Goal: Find specific page/section: Find specific page/section

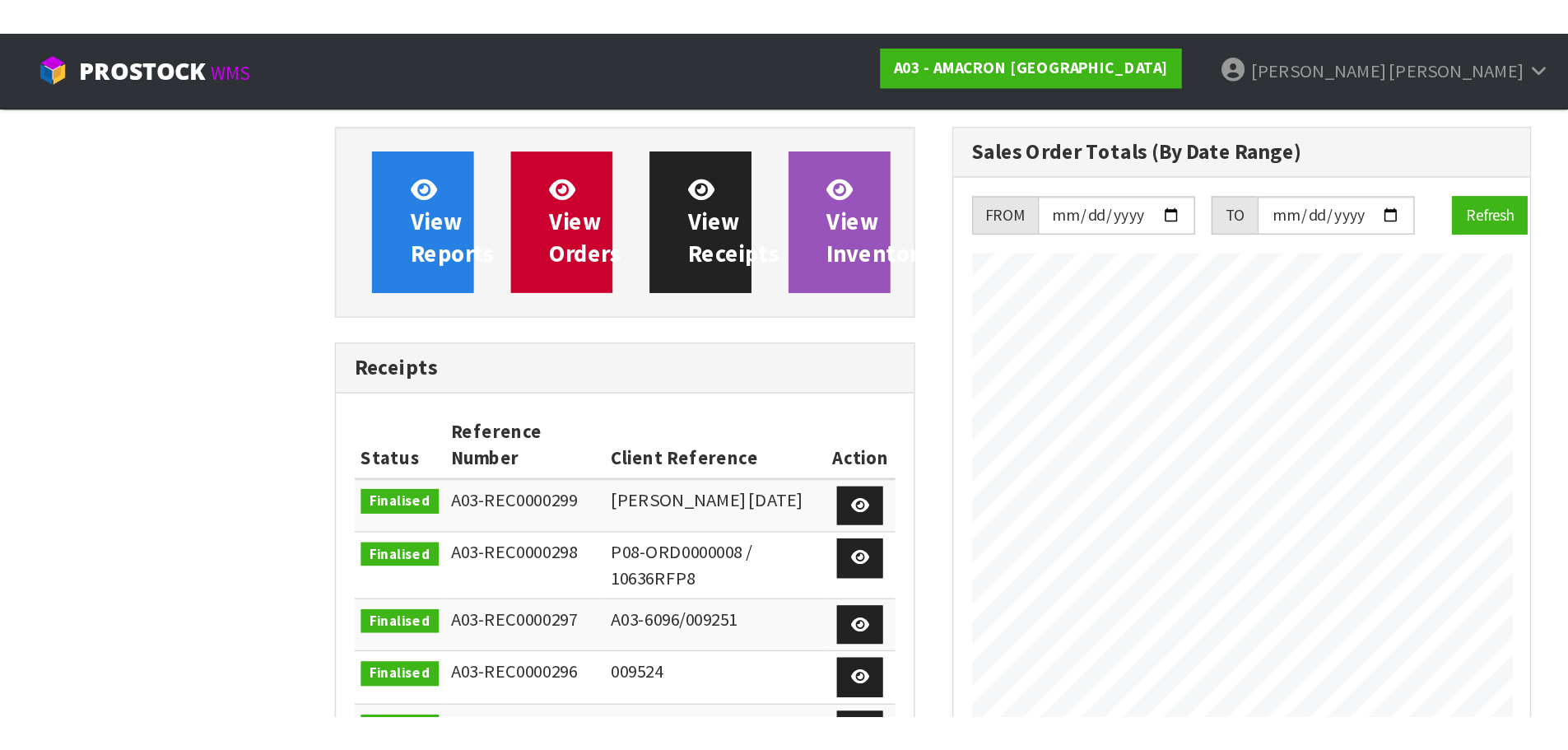
scroll to position [785, 409]
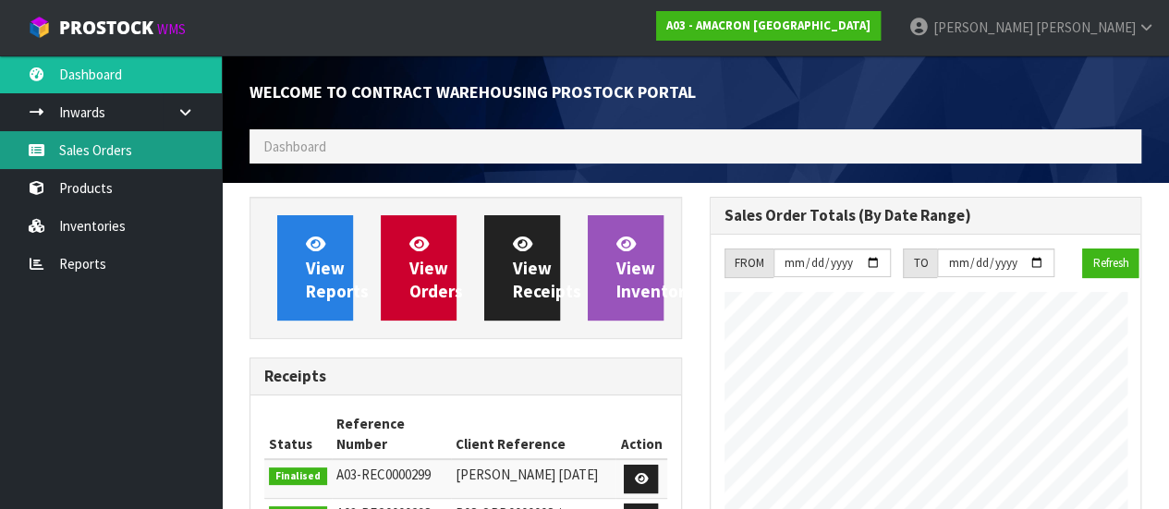
click at [120, 147] on link "Sales Orders" at bounding box center [111, 150] width 222 height 38
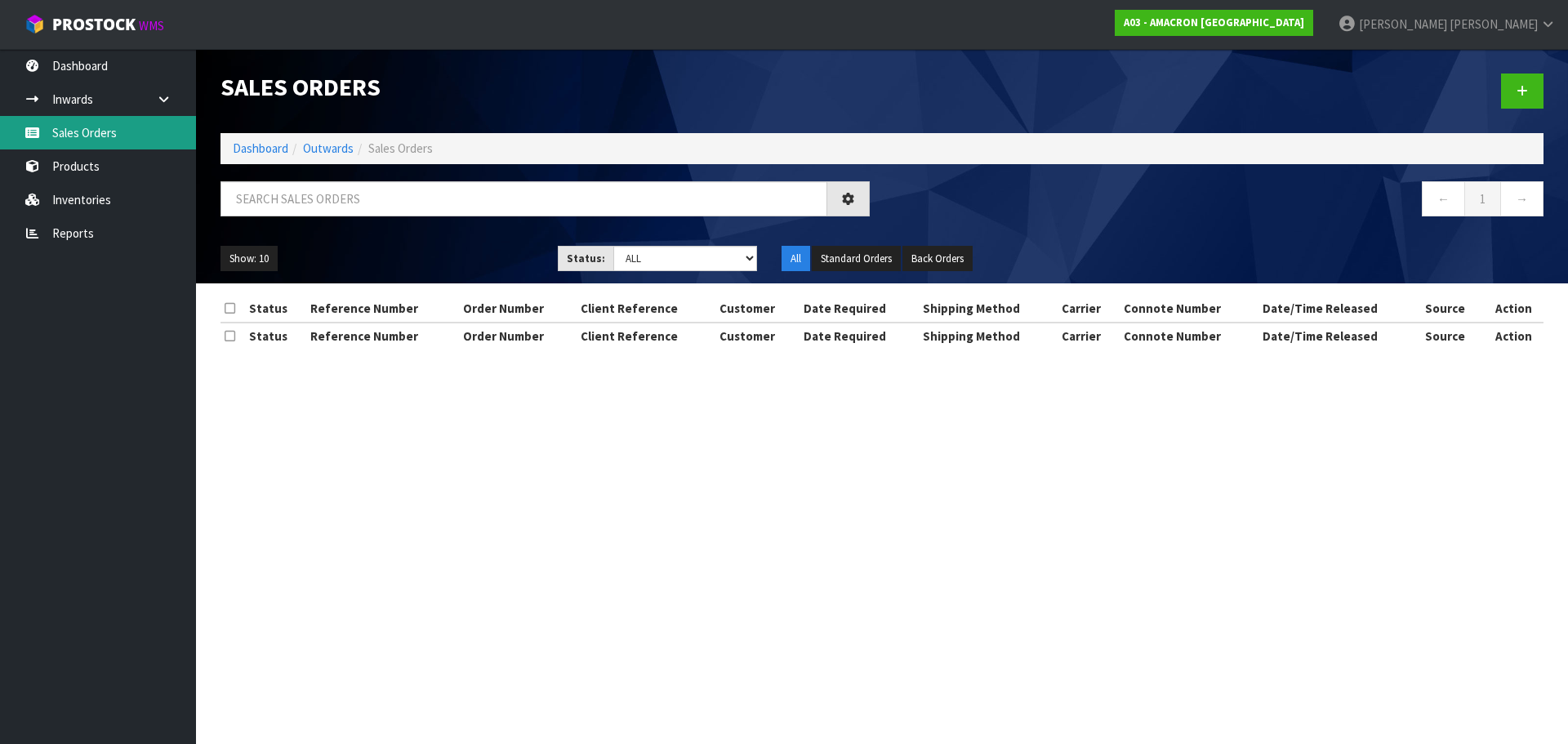
click at [104, 131] on link "Sales Orders" at bounding box center [98, 133] width 196 height 34
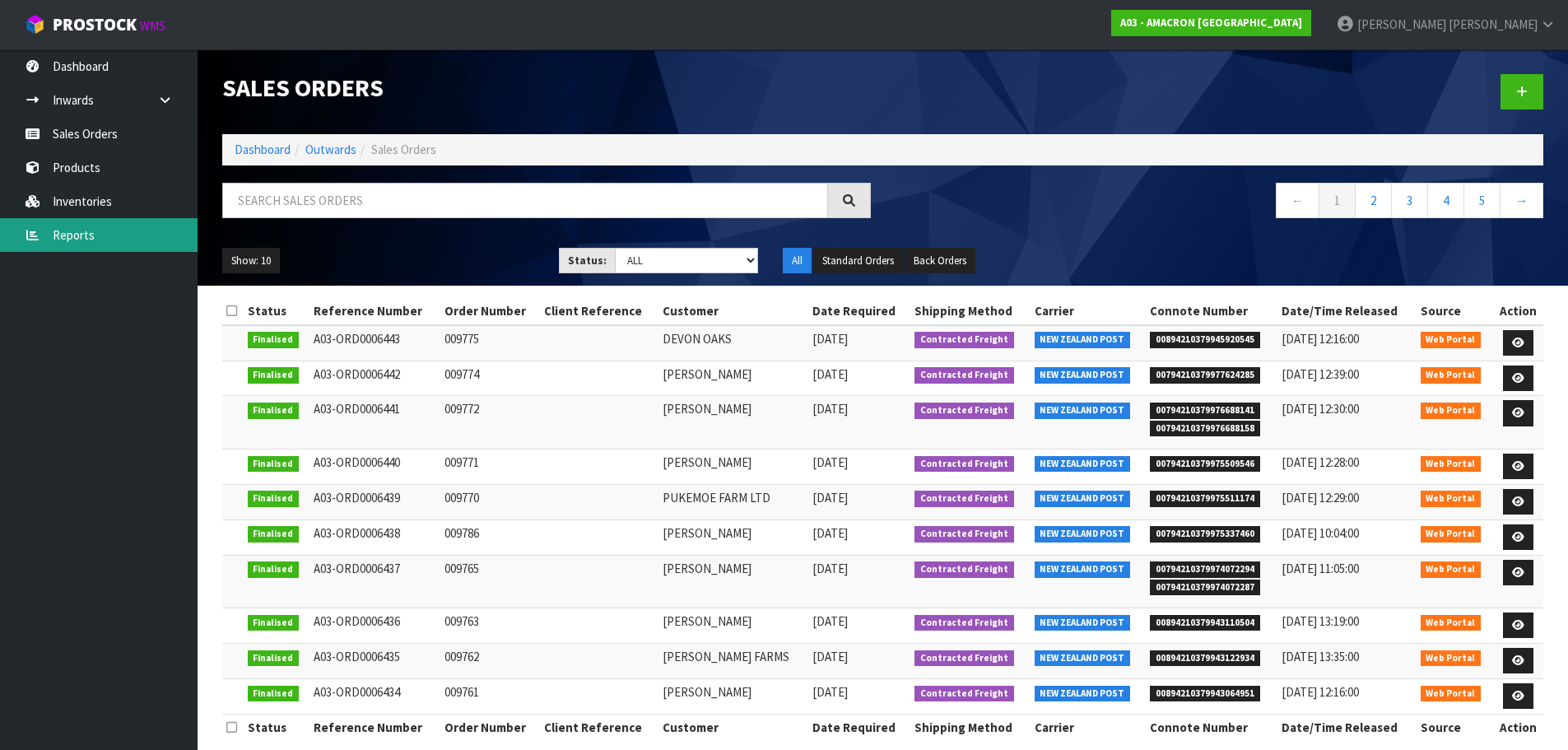
click at [118, 236] on link "Reports" at bounding box center [99, 235] width 198 height 34
click at [143, 238] on link "Reports" at bounding box center [99, 235] width 198 height 34
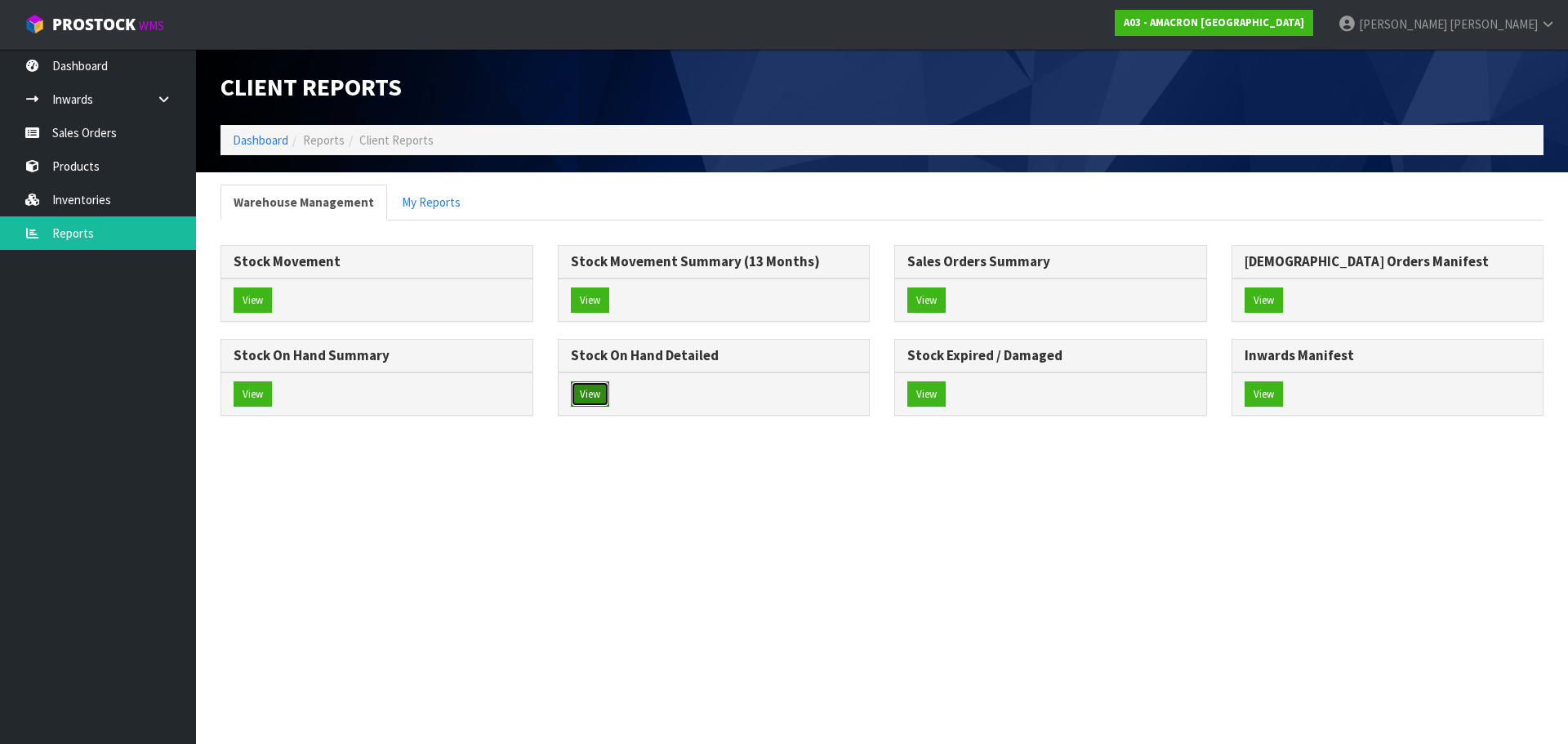
click at [596, 397] on button "View" at bounding box center [590, 394] width 38 height 27
click at [596, 392] on button "View" at bounding box center [590, 394] width 38 height 27
drag, startPoint x: 596, startPoint y: 392, endPoint x: 596, endPoint y: 404, distance: 12.0
click at [596, 404] on button "View" at bounding box center [590, 394] width 38 height 27
click at [596, 395] on button "View" at bounding box center [590, 394] width 38 height 27
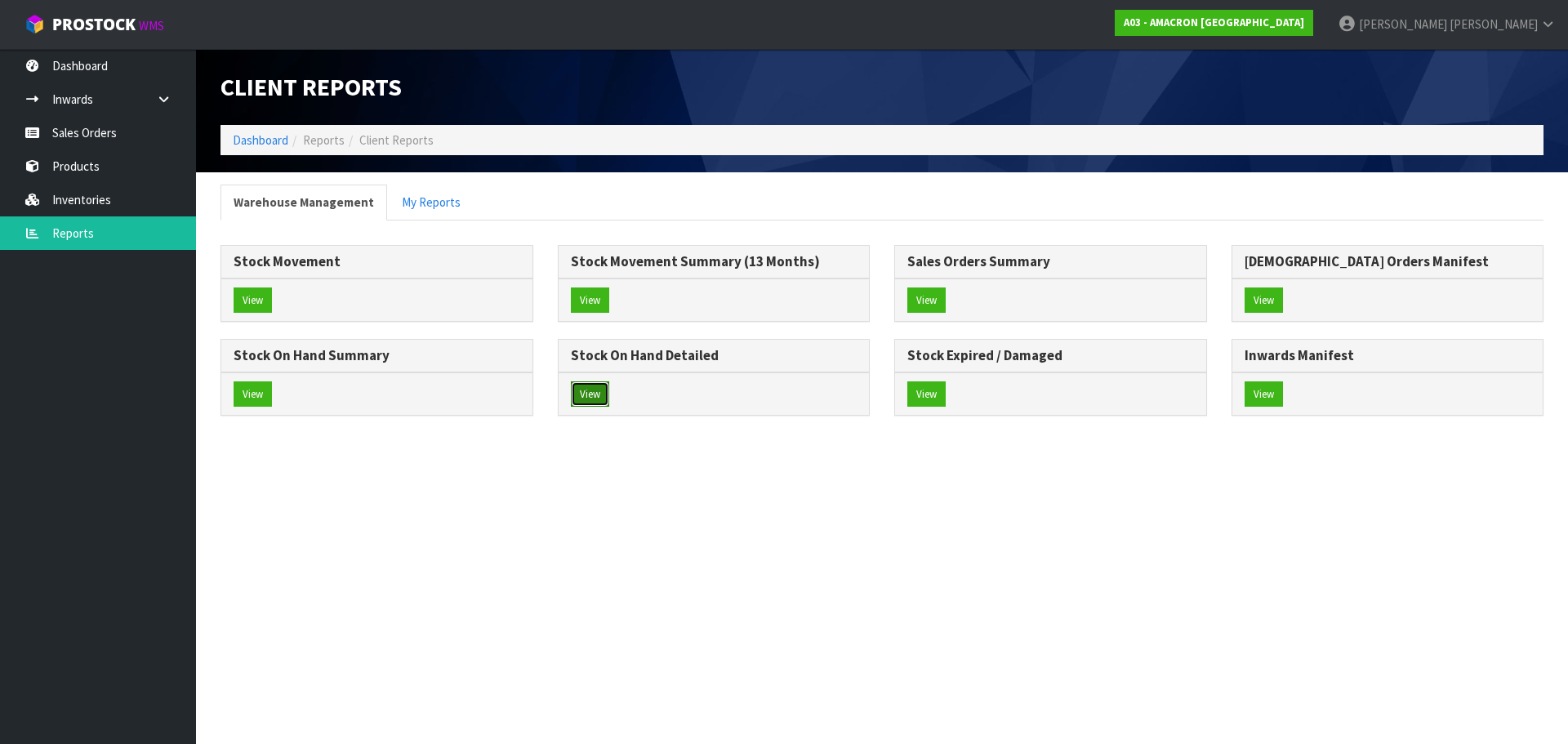
click at [596, 392] on button "View" at bounding box center [590, 394] width 38 height 27
